Goal: Information Seeking & Learning: Learn about a topic

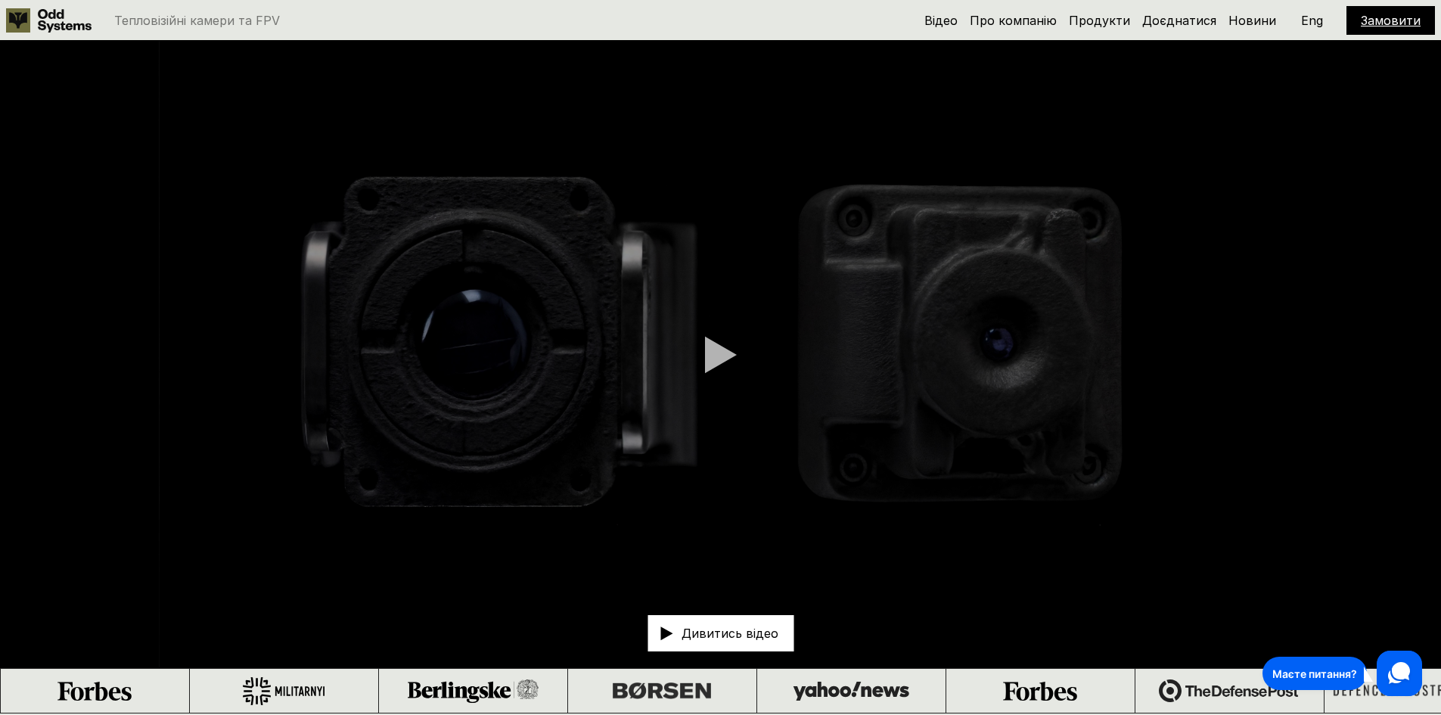
click at [45, 17] on use at bounding box center [65, 20] width 54 height 23
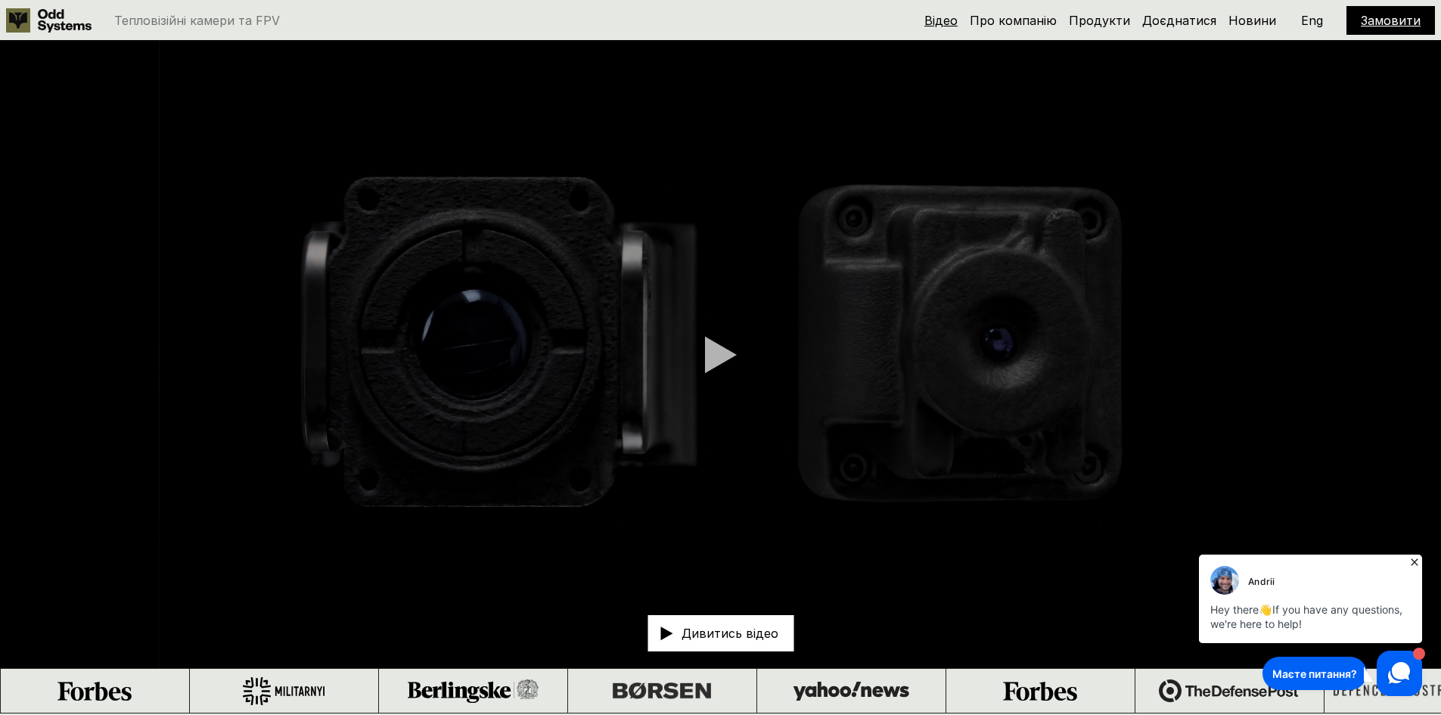
click at [948, 26] on link "Відео" at bounding box center [940, 20] width 33 height 15
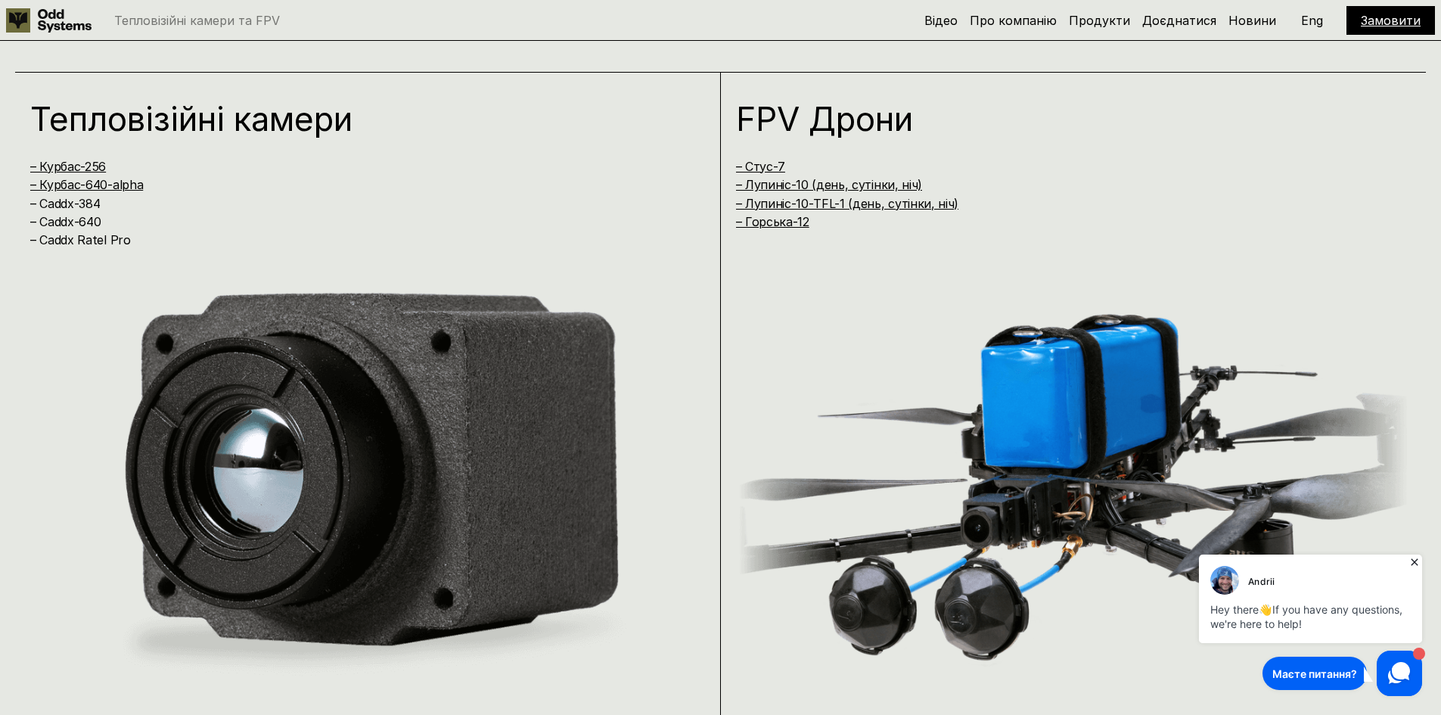
scroll to position [1403, 0]
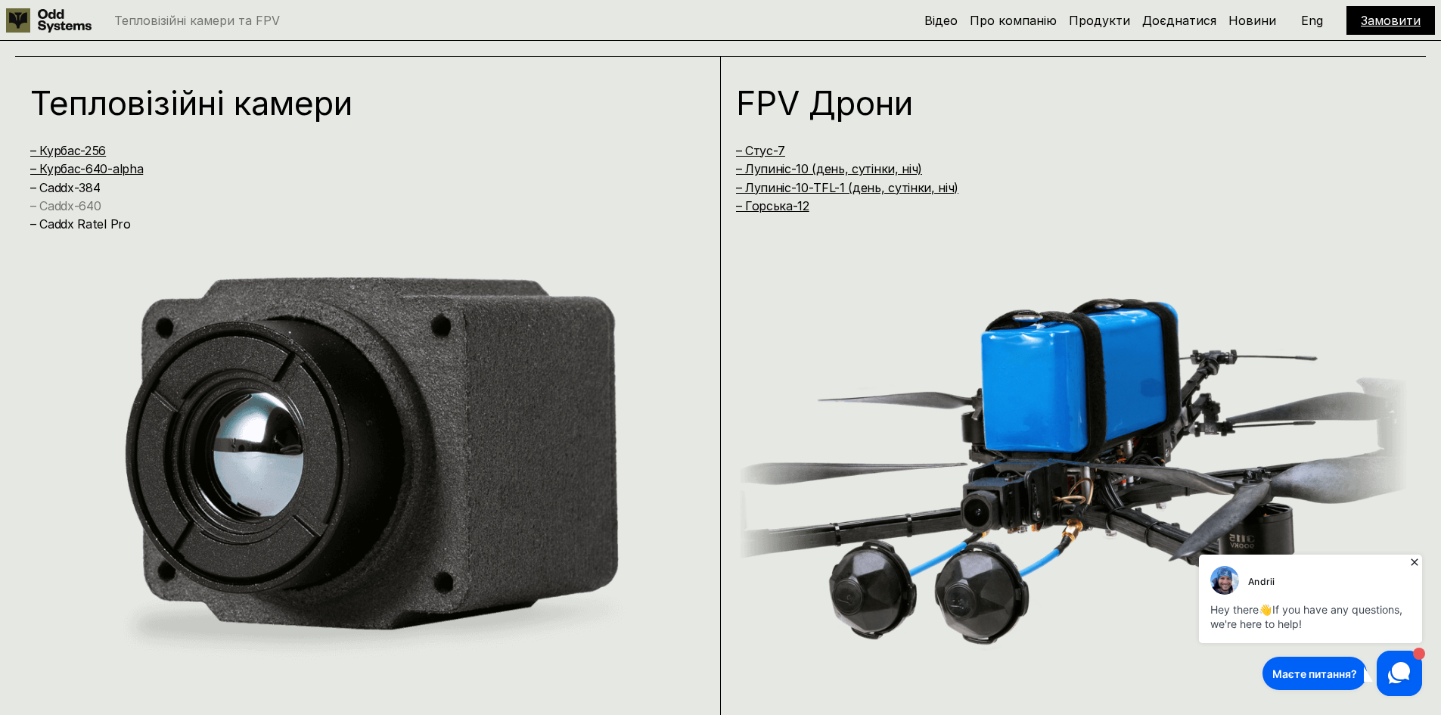
click at [73, 205] on link "– Caddx-640" at bounding box center [65, 205] width 70 height 15
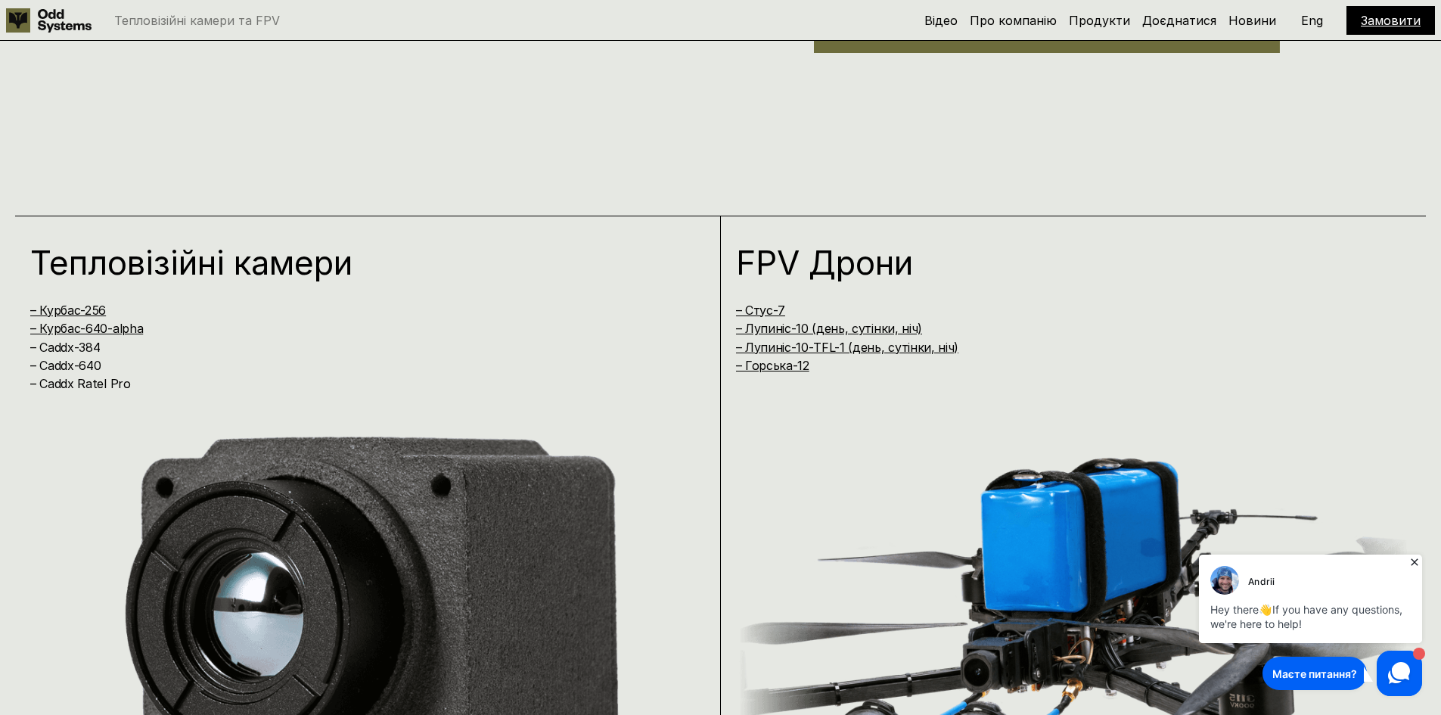
scroll to position [1210, 0]
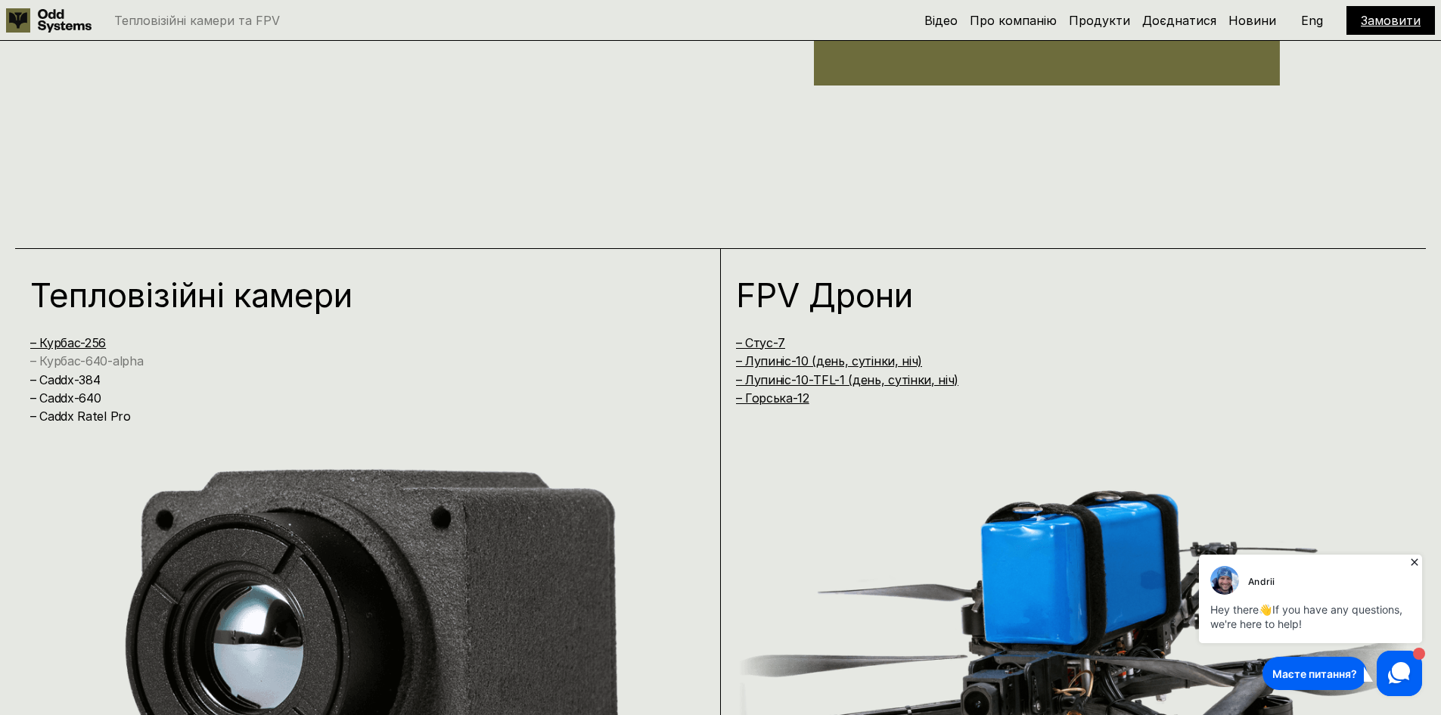
click at [110, 360] on link "– Курбас-640-alpha" at bounding box center [86, 360] width 113 height 15
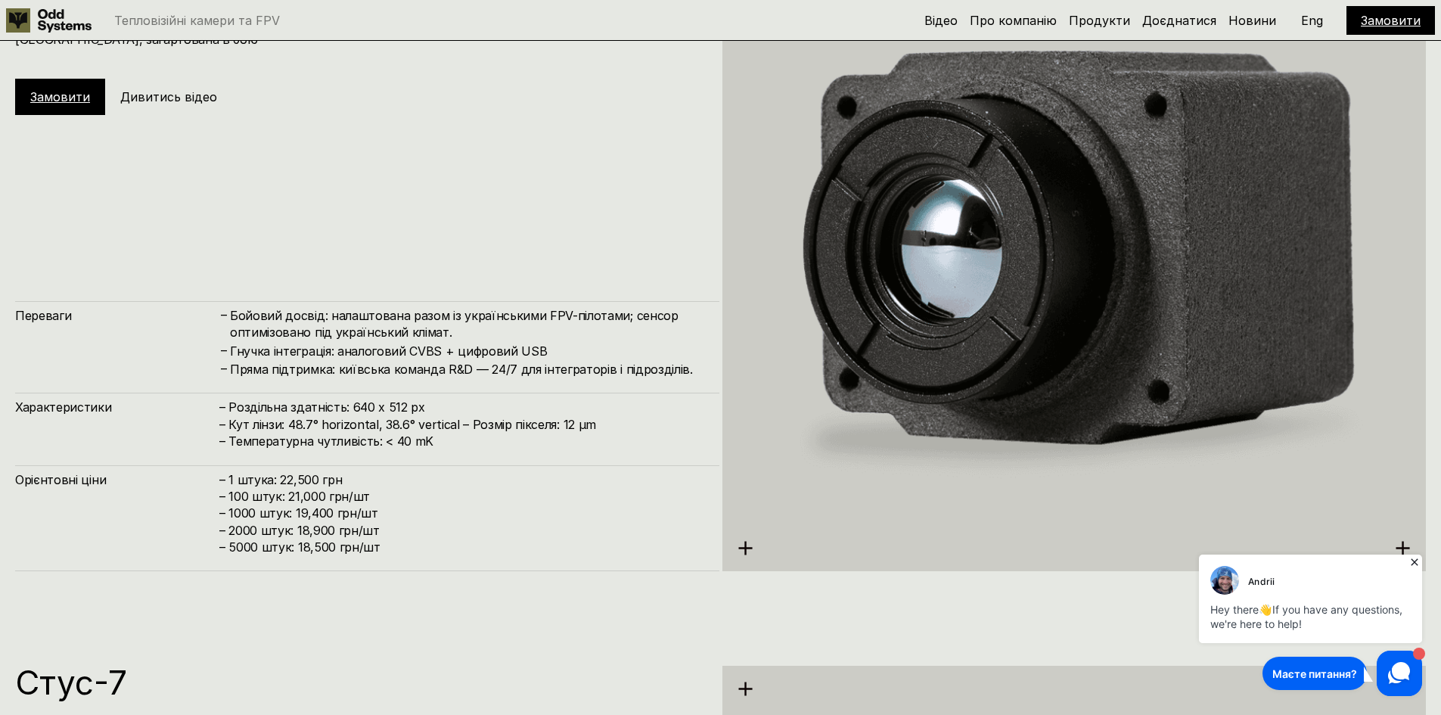
scroll to position [3422, 0]
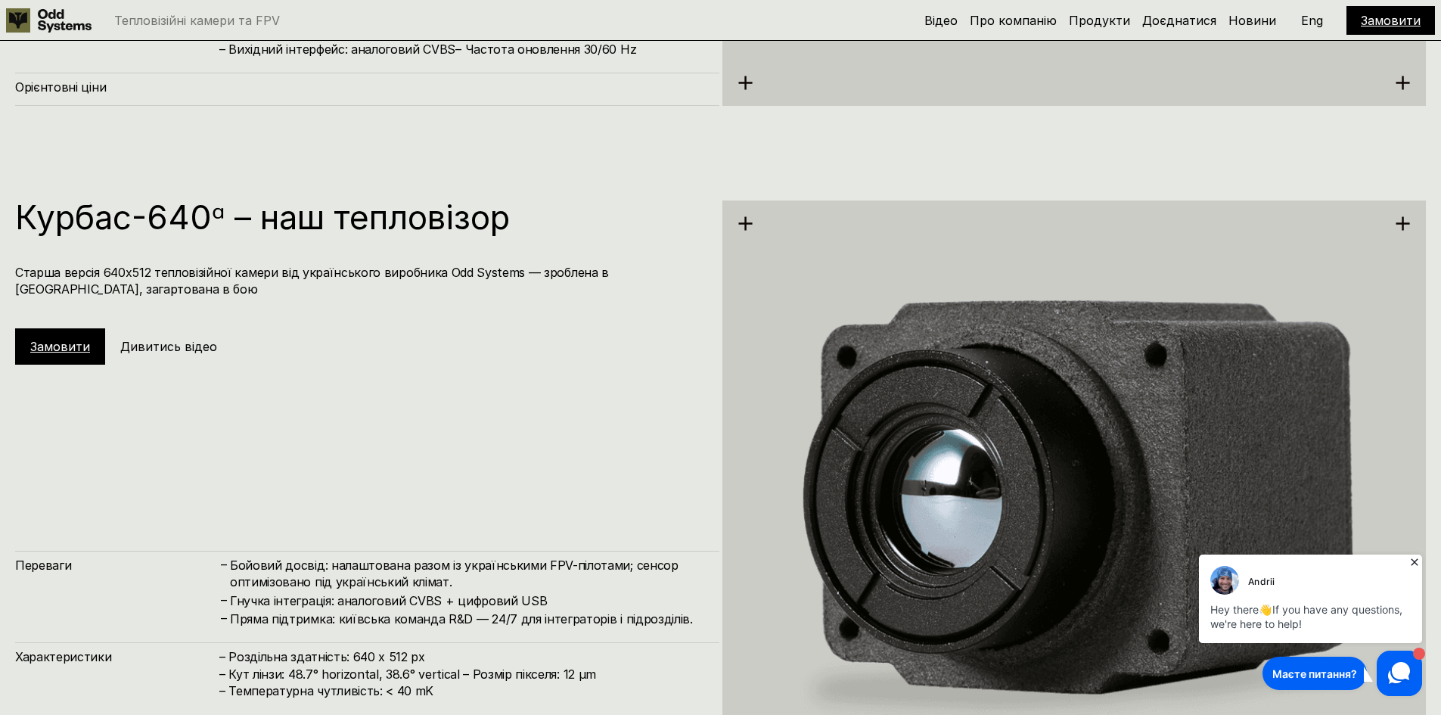
click at [134, 354] on h5 "Дивитись відео" at bounding box center [168, 346] width 97 height 17
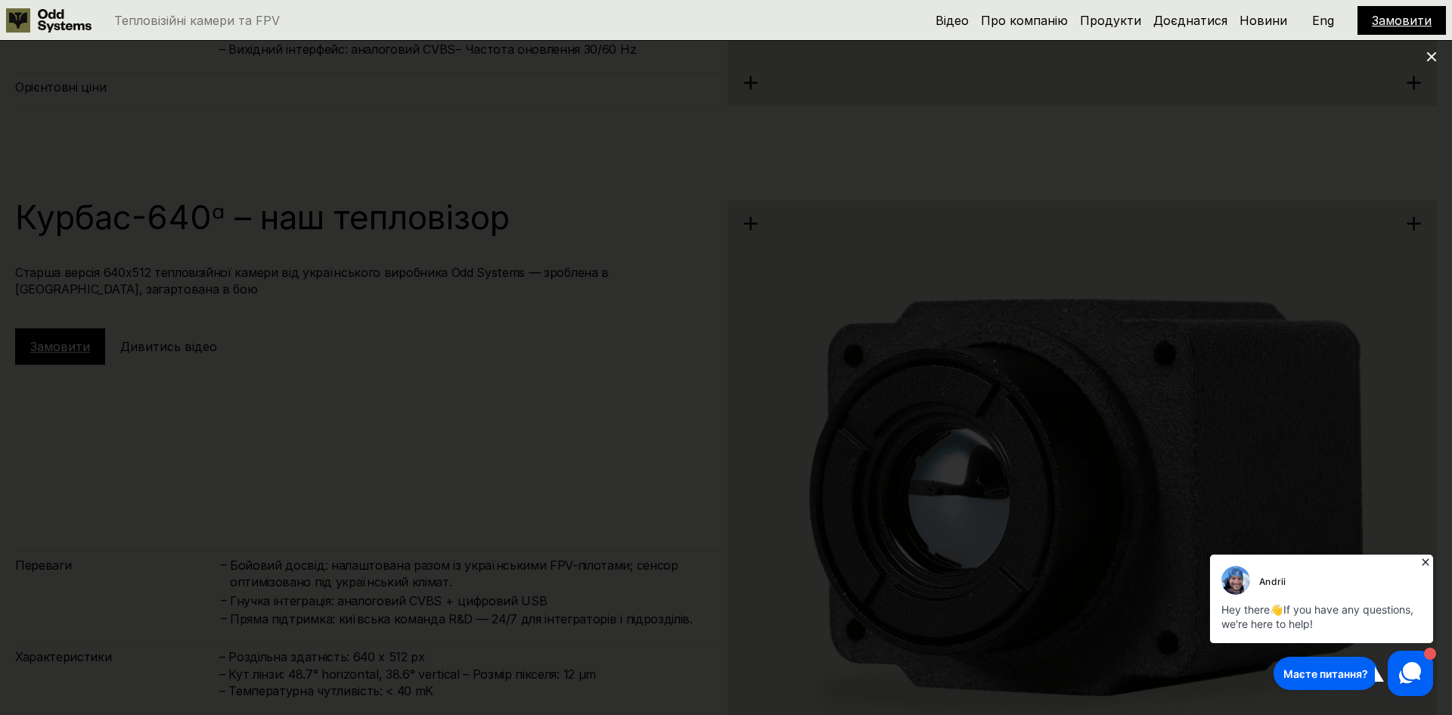
click at [1417, 262] on div at bounding box center [726, 357] width 1452 height 715
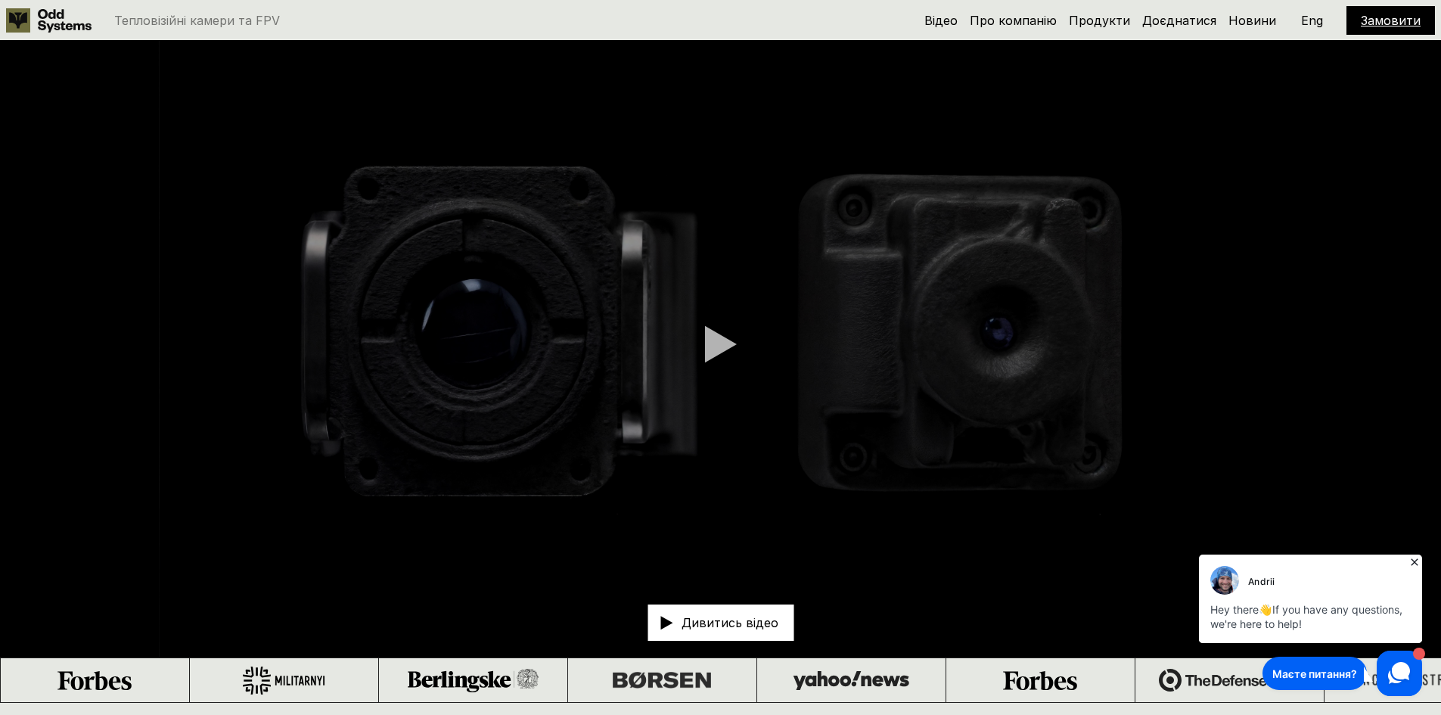
scroll to position [0, 0]
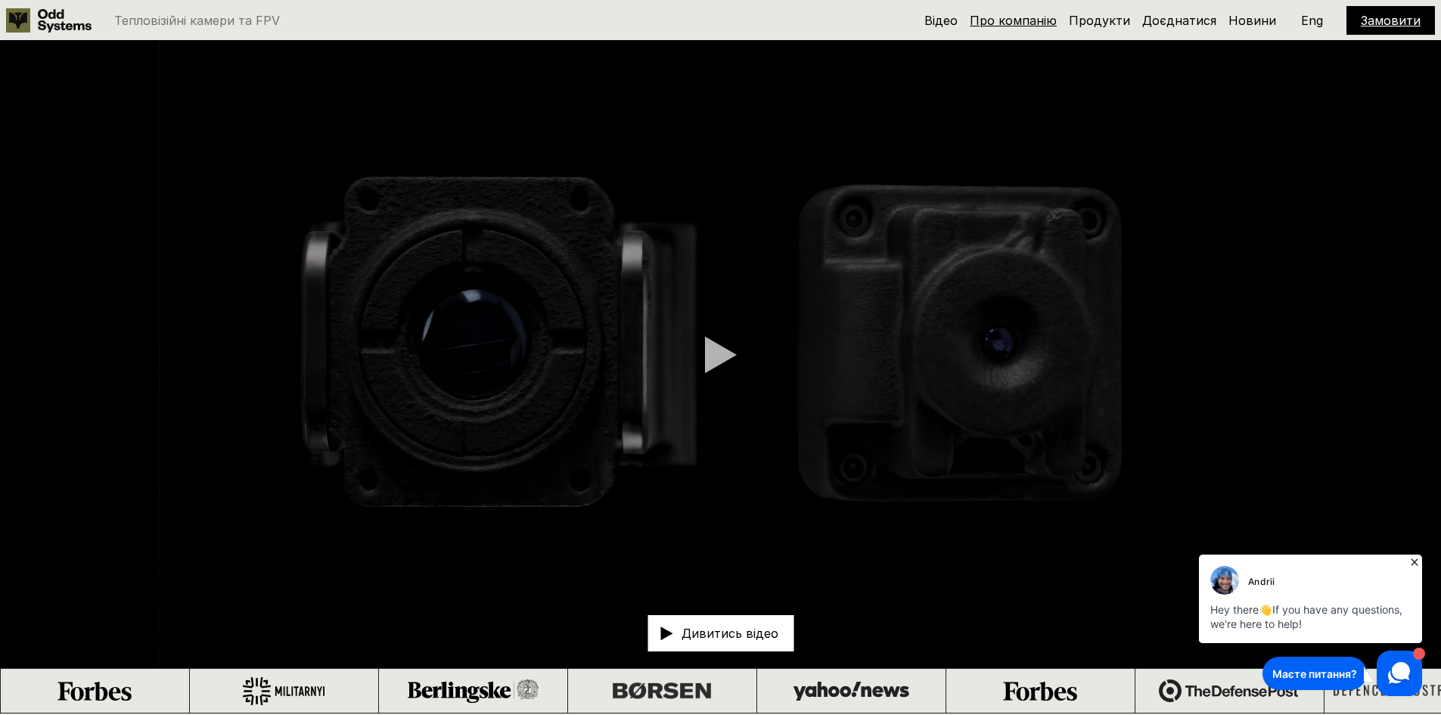
click at [1031, 20] on link "Про компанію" at bounding box center [1013, 20] width 87 height 15
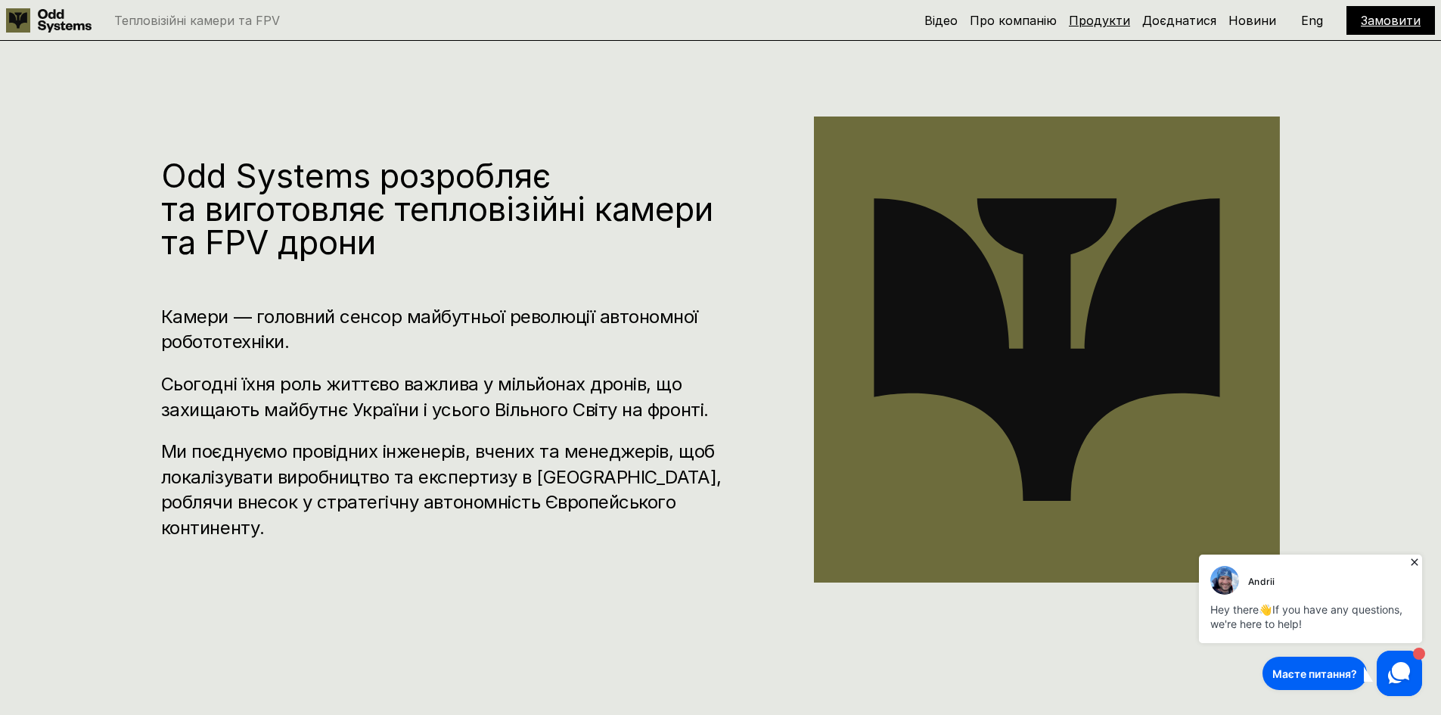
click at [1083, 15] on link "Продукти" at bounding box center [1099, 20] width 61 height 15
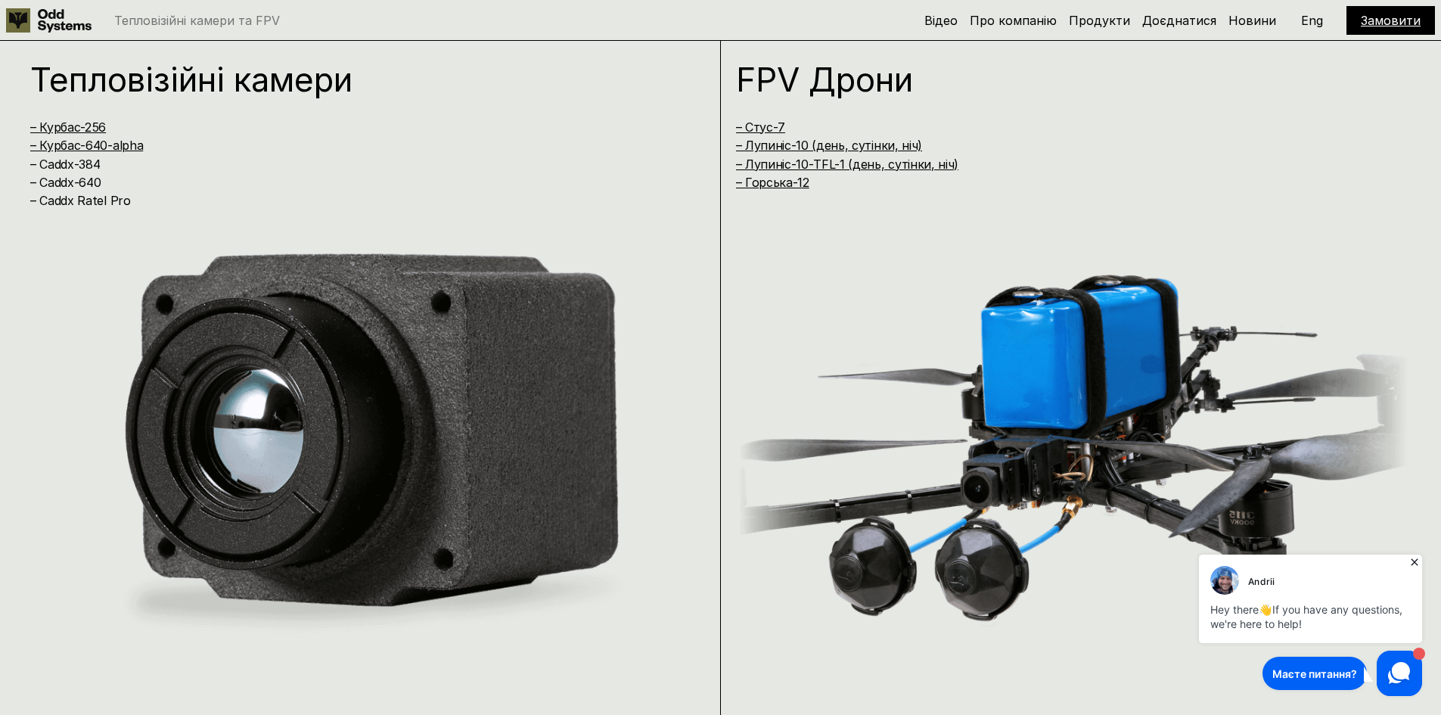
scroll to position [1428, 0]
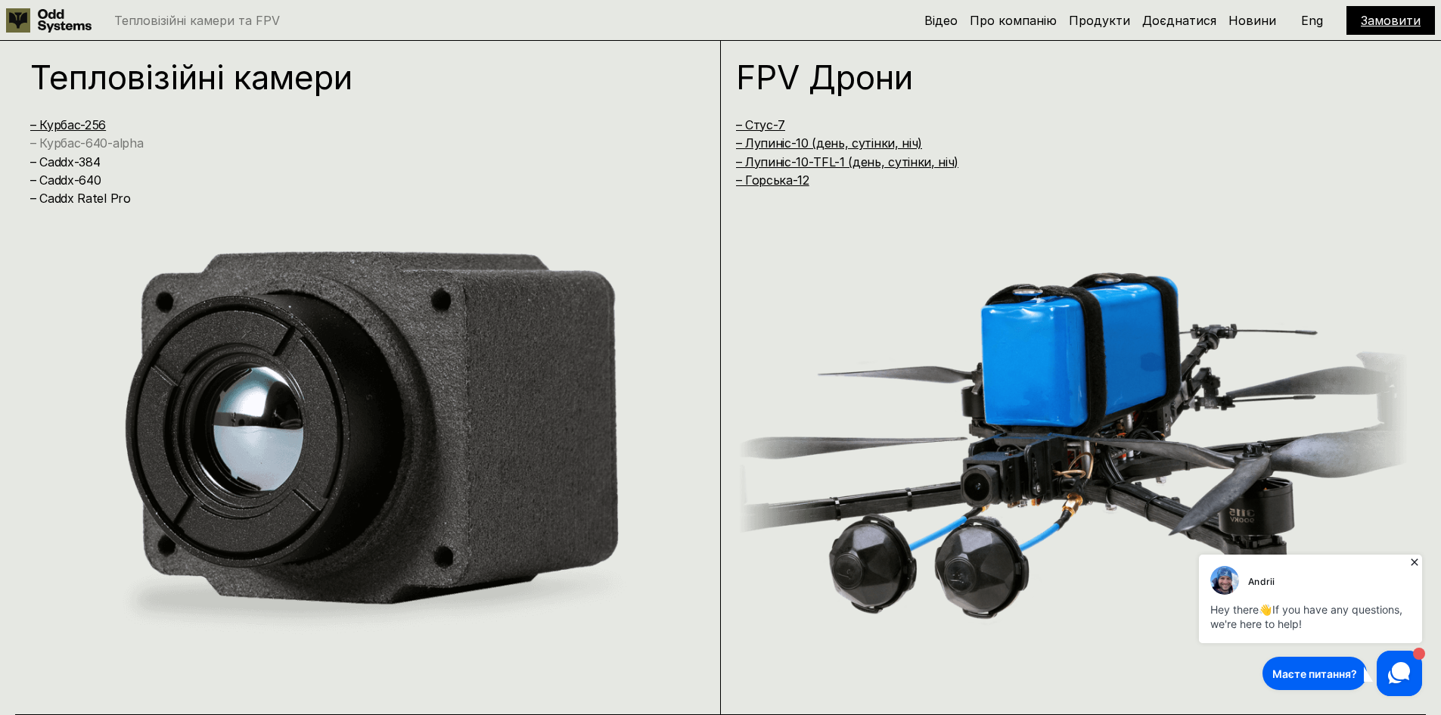
click at [106, 144] on link "– Курбас-640-alpha" at bounding box center [86, 142] width 113 height 15
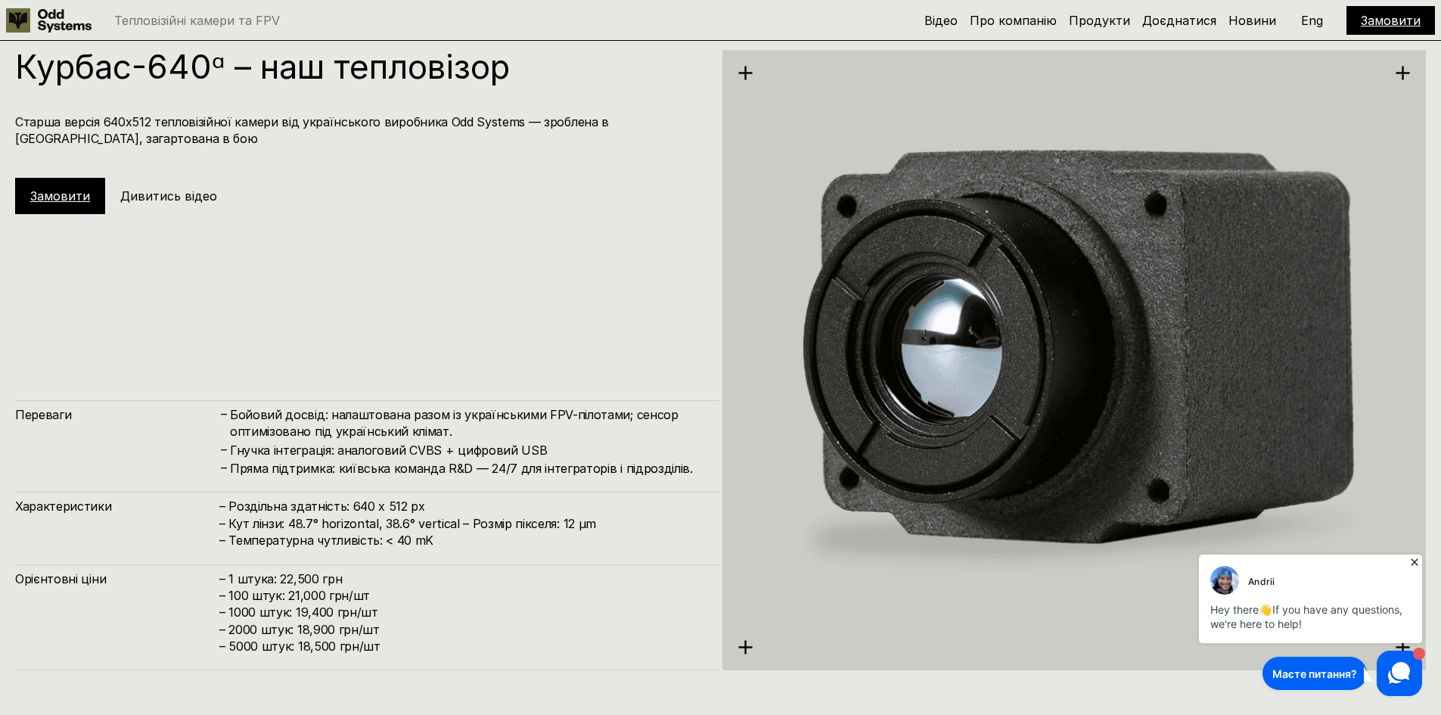
scroll to position [3573, 0]
click at [87, 193] on link "Замовити" at bounding box center [60, 195] width 60 height 15
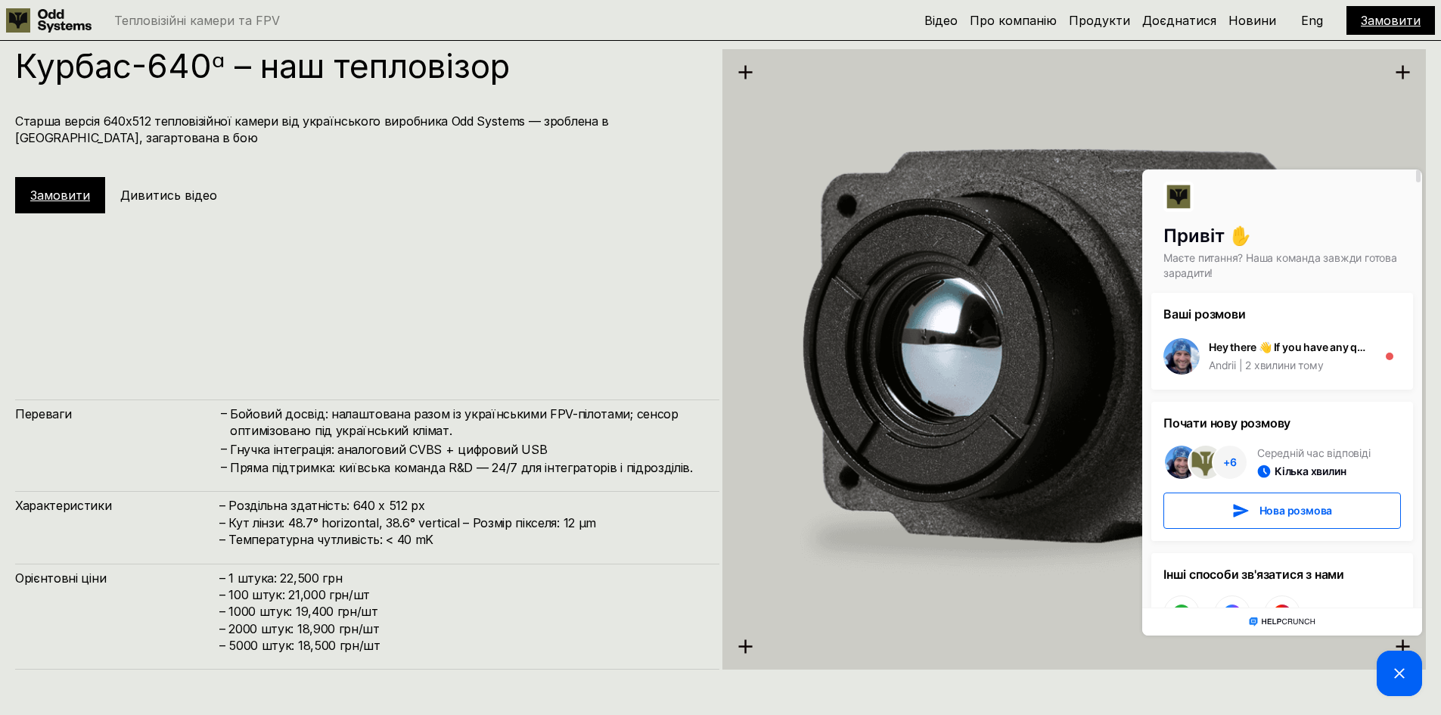
click at [513, 323] on div "Курбас-640ᵅ – наш тепловізор Старша версія 640х512 тепловізійної камери від [DE…" at bounding box center [367, 359] width 704 height 620
